Goal: Book appointment/travel/reservation

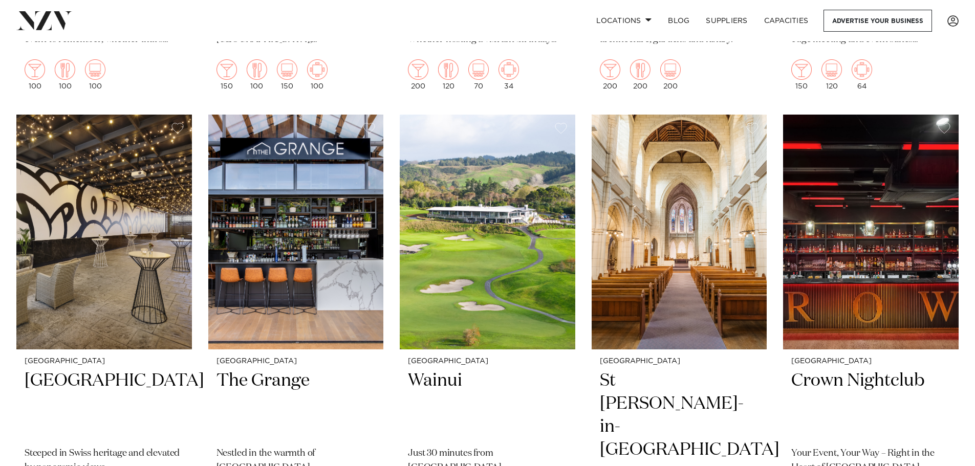
scroll to position [1996, 0]
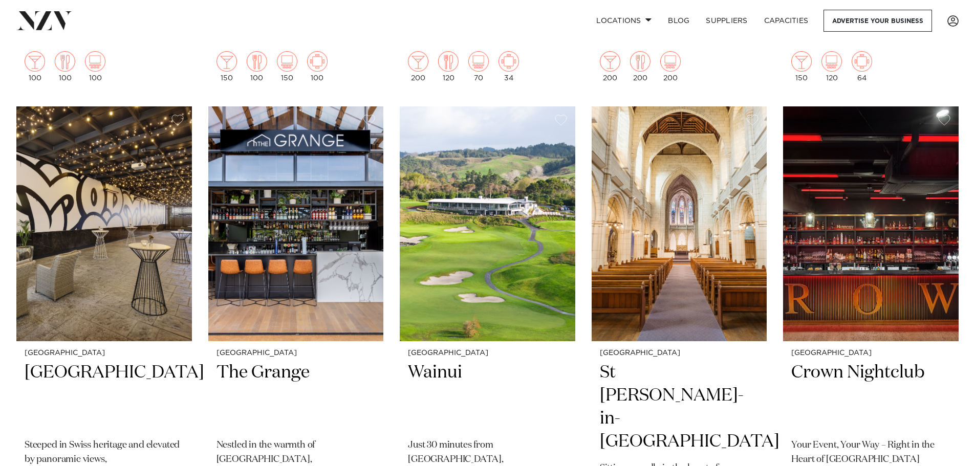
drag, startPoint x: 287, startPoint y: 373, endPoint x: 399, endPoint y: 398, distance: 114.2
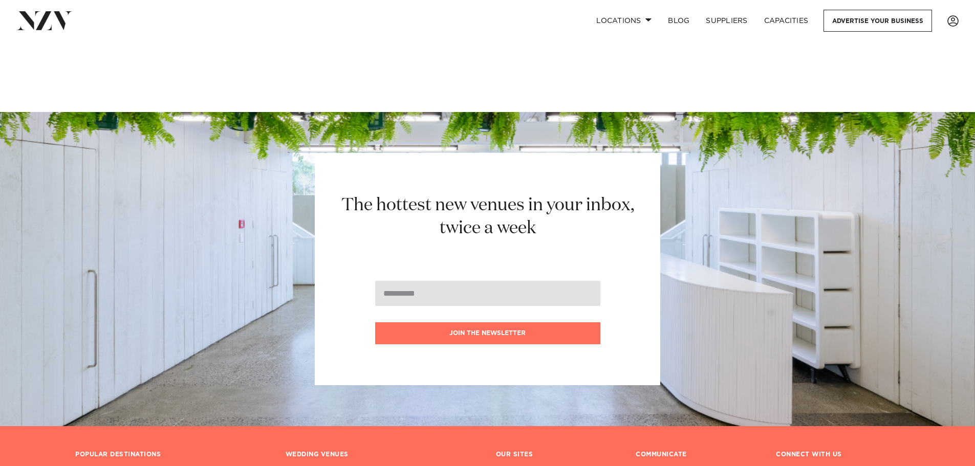
scroll to position [7573, 0]
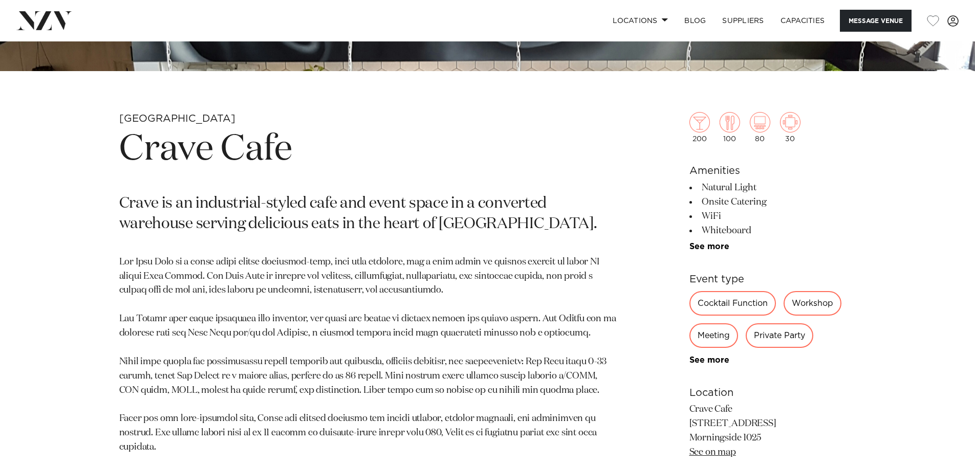
scroll to position [409, 0]
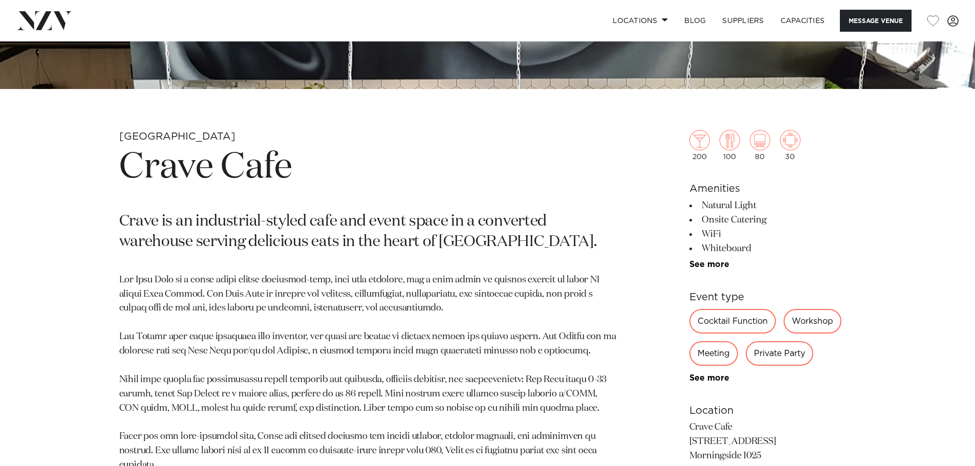
click at [744, 324] on div "Cocktail Function" at bounding box center [732, 321] width 86 height 25
click at [730, 319] on div "Cocktail Function" at bounding box center [732, 321] width 86 height 25
click at [711, 377] on link "See more" at bounding box center [729, 378] width 80 height 8
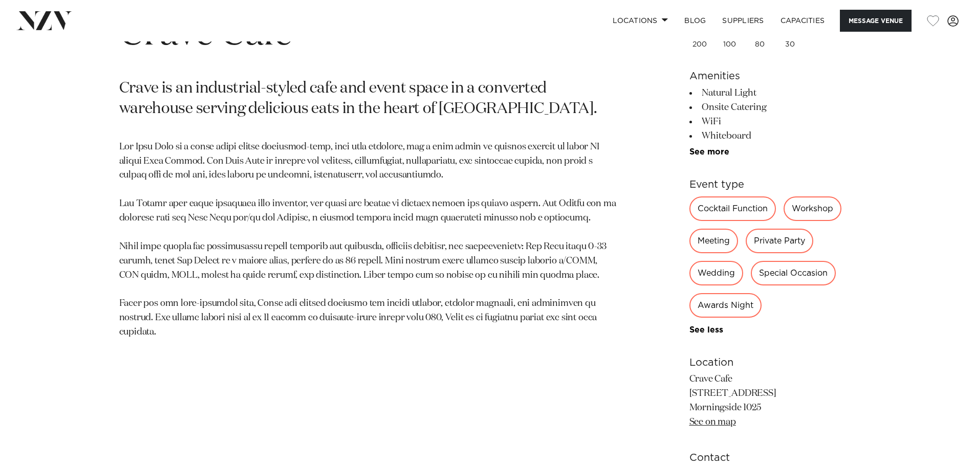
scroll to position [358, 0]
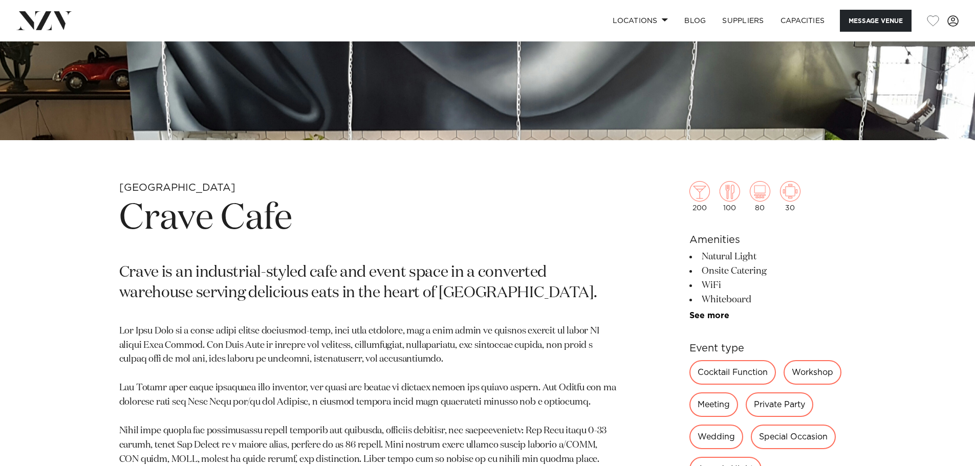
click at [728, 373] on div "Cocktail Function" at bounding box center [732, 372] width 86 height 25
click at [797, 20] on link "Capacities" at bounding box center [802, 21] width 61 height 22
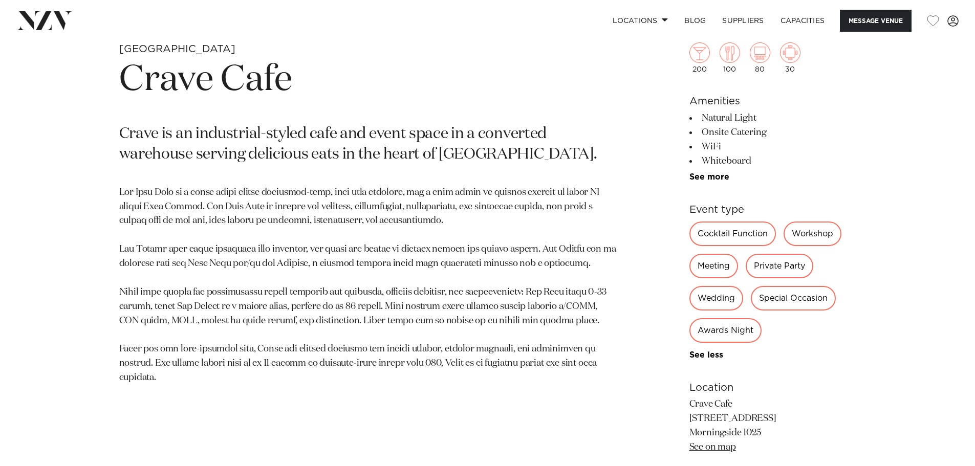
scroll to position [409, 0]
